Goal: Task Accomplishment & Management: Manage account settings

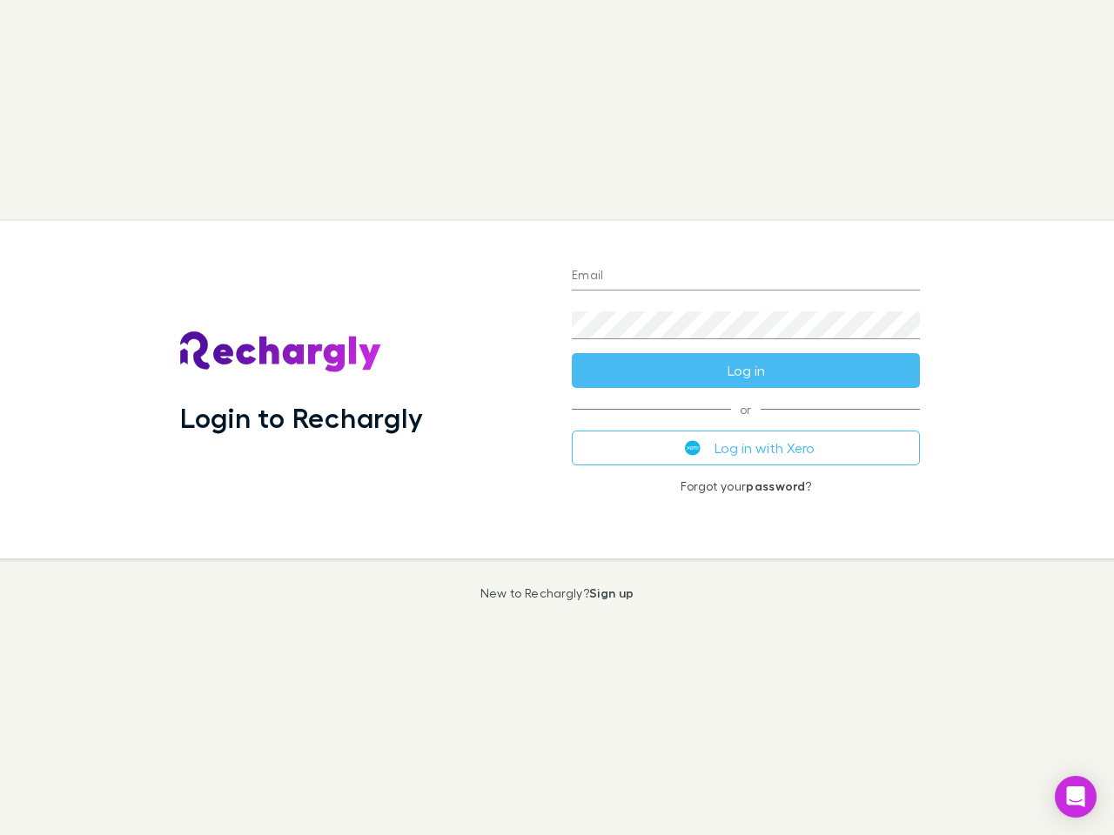
click at [557, 418] on div "Login to Rechargly" at bounding box center [362, 390] width 392 height 338
click at [746, 277] on input "Email" at bounding box center [746, 277] width 348 height 28
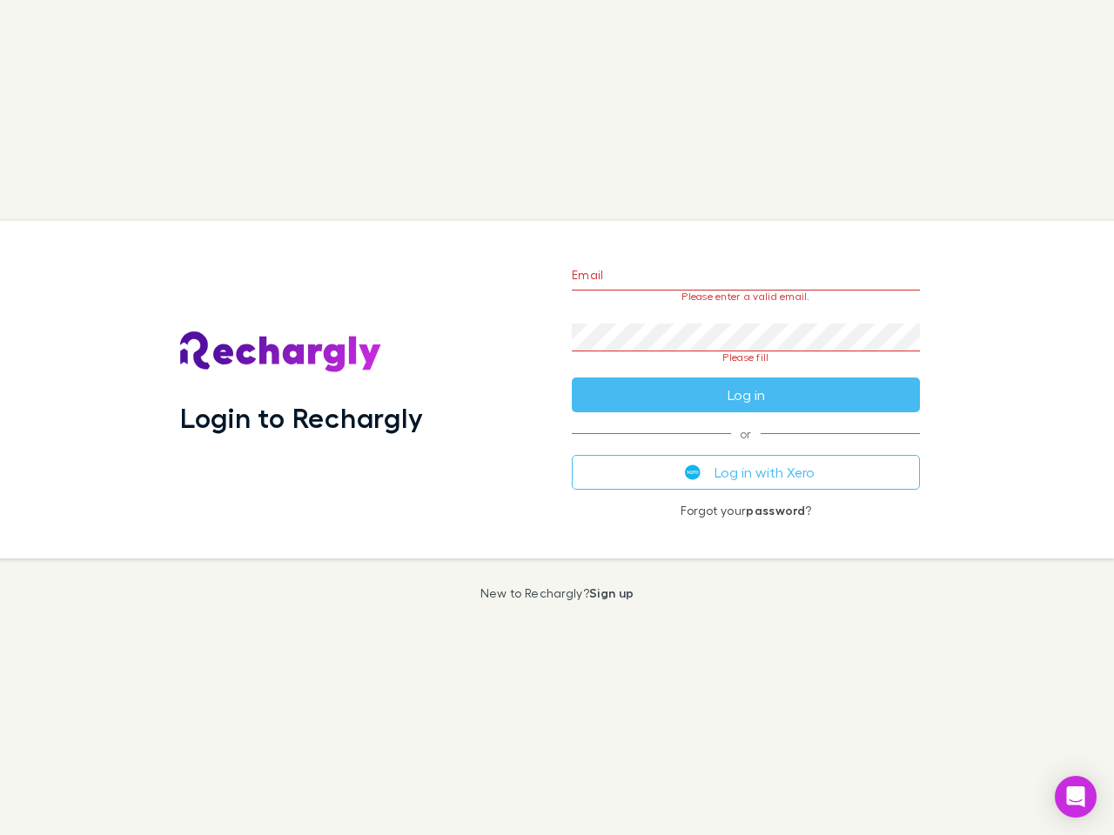
click at [746, 371] on form "Email Please enter a valid email. Password Please fill Log in" at bounding box center [746, 331] width 348 height 164
click at [746, 448] on div "Email Please enter a valid email. Password Please fill Log in or Log in with Xe…" at bounding box center [746, 390] width 376 height 338
click at [1075, 797] on icon "Open Intercom Messenger" at bounding box center [1076, 797] width 18 height 21
